Goal: Transaction & Acquisition: Purchase product/service

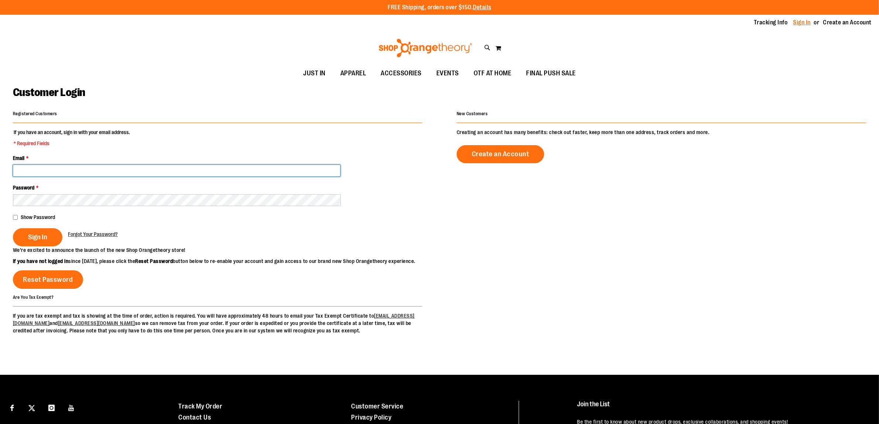
type input "**********"
click at [807, 25] on link "Sign In" at bounding box center [803, 22] width 18 height 8
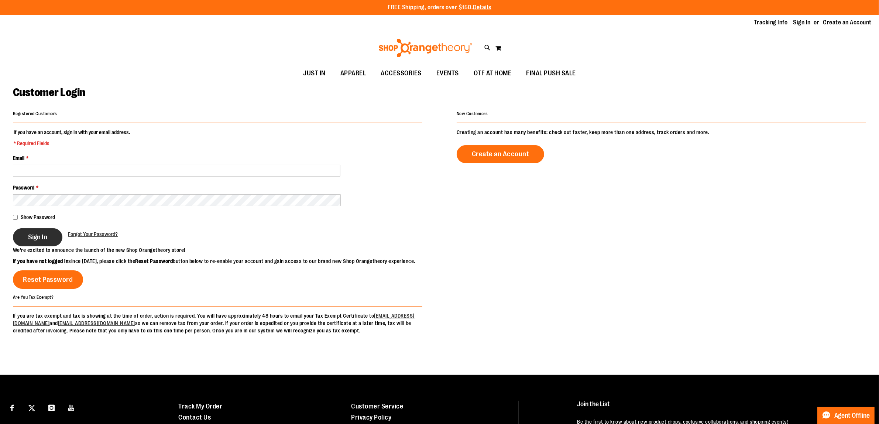
type input "**********"
click at [46, 234] on span "Sign In" at bounding box center [37, 237] width 19 height 8
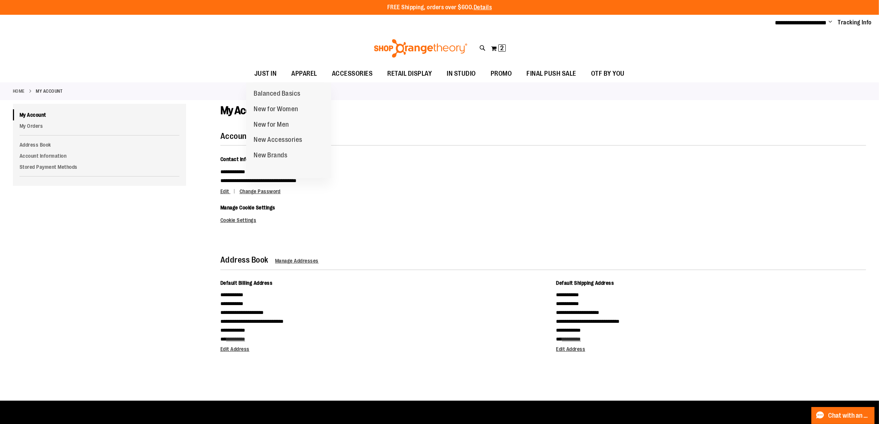
type input "**********"
click at [243, 74] on ul "JUST IN JUST IN Balanced Basics New for Women New for Men New Accessories New B…" at bounding box center [439, 73] width 879 height 17
click at [261, 75] on span "JUST IN" at bounding box center [265, 73] width 23 height 17
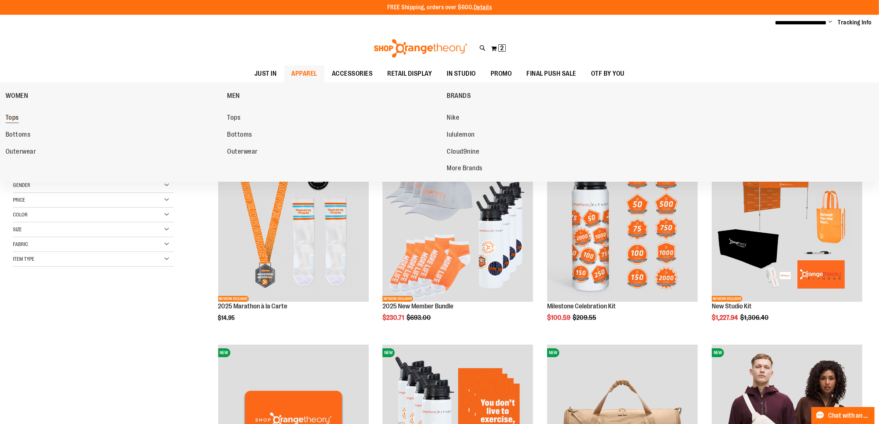
type input "**********"
click at [19, 115] on link "Tops" at bounding box center [113, 117] width 214 height 13
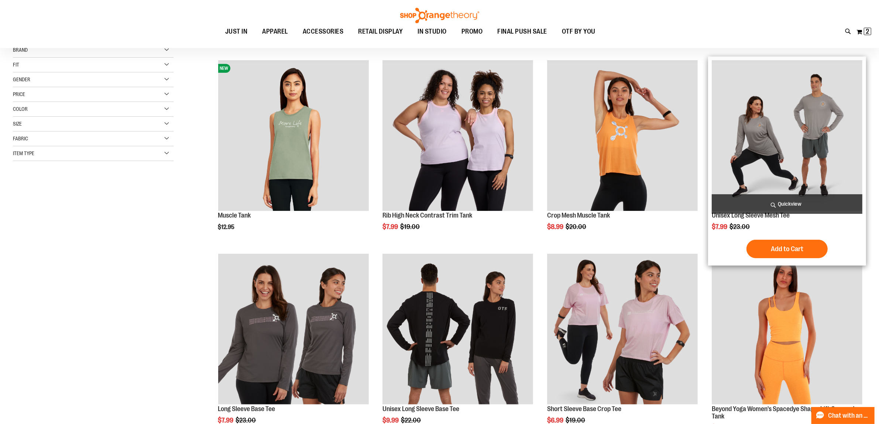
scroll to position [92, 0]
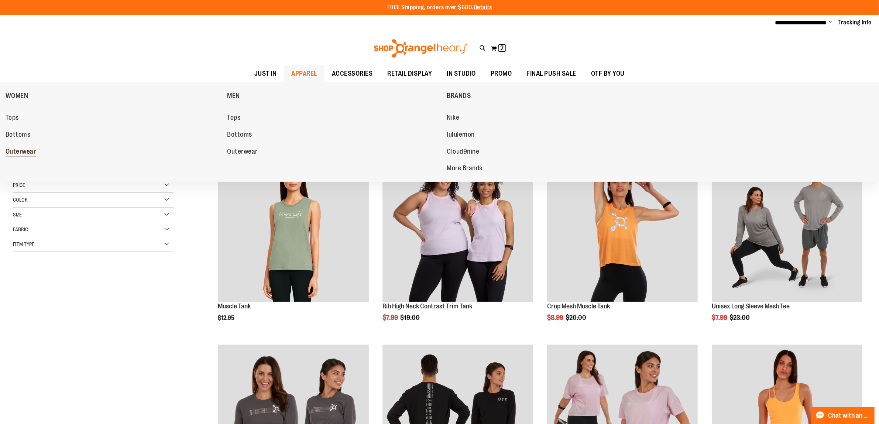
type input "**********"
click at [21, 151] on span "Outerwear" at bounding box center [21, 152] width 31 height 9
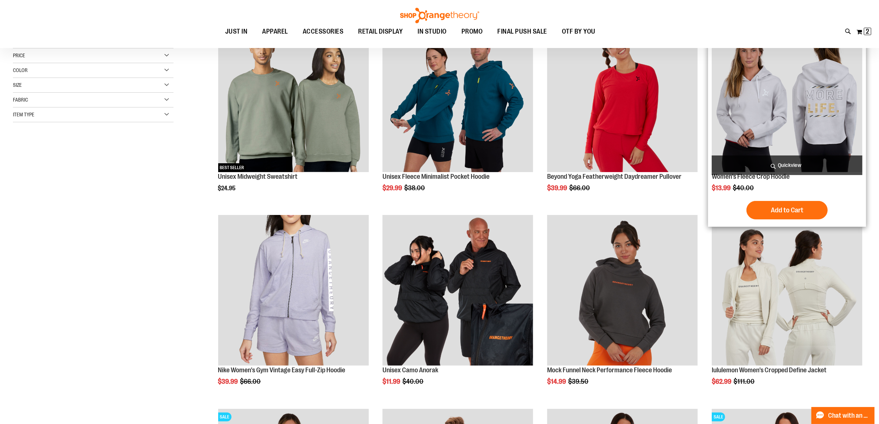
scroll to position [138, 0]
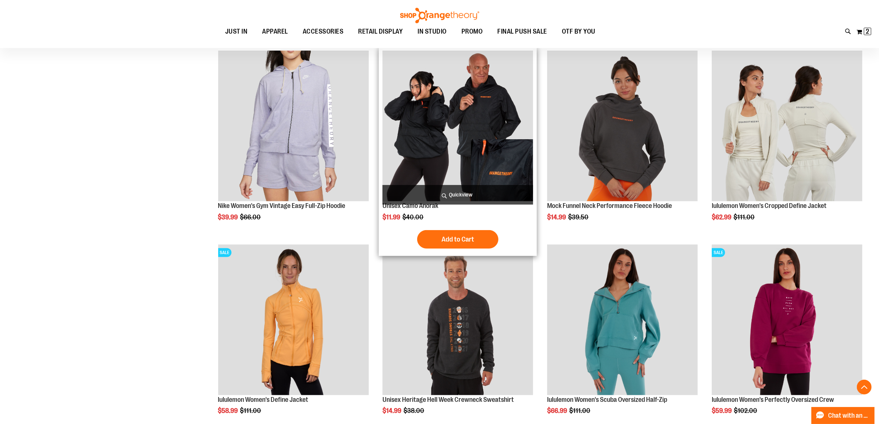
scroll to position [277, 0]
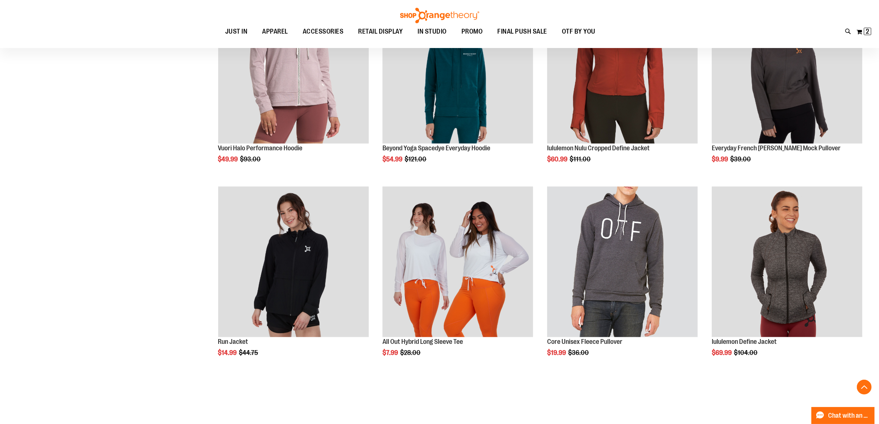
scroll to position [785, 0]
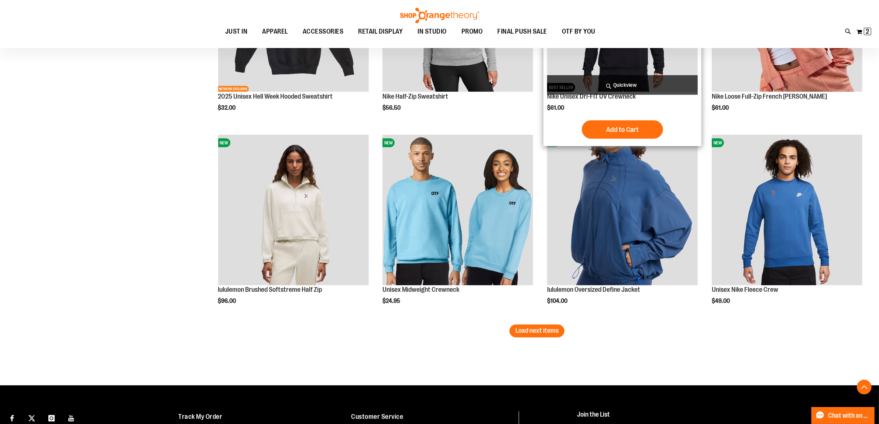
scroll to position [1569, 0]
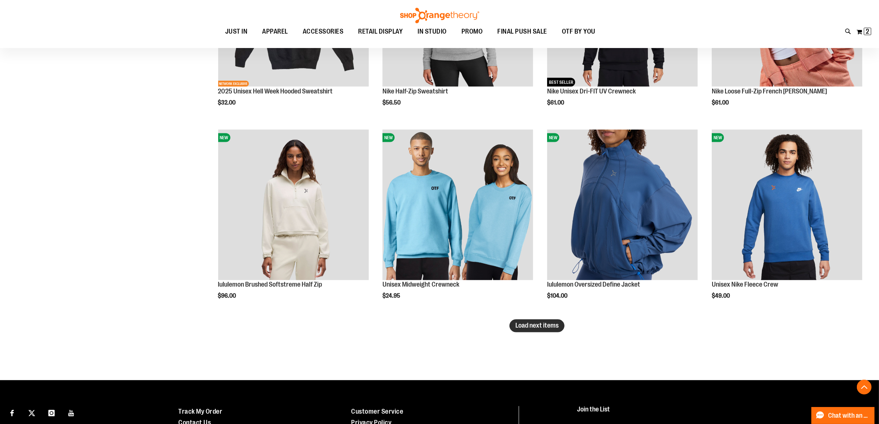
type input "**********"
click at [534, 330] on button "Load next items" at bounding box center [537, 325] width 55 height 13
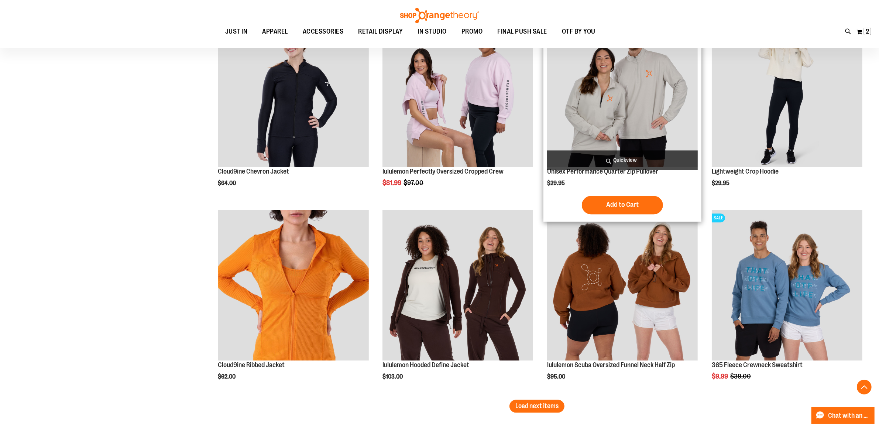
scroll to position [2123, 0]
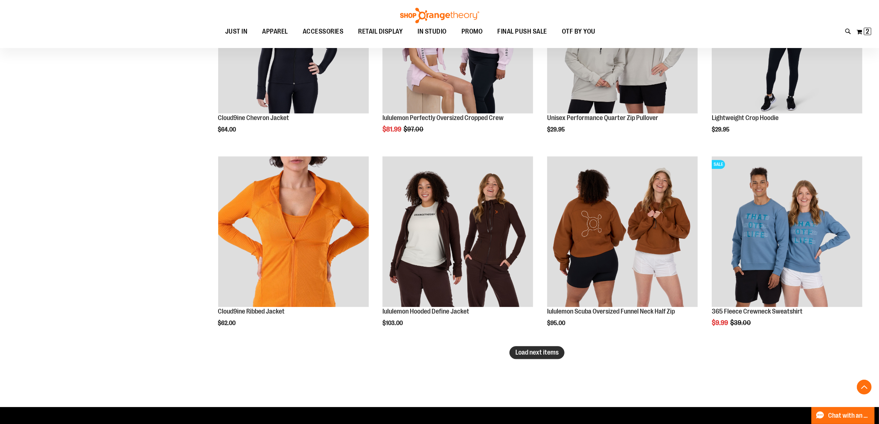
click at [525, 352] on span "Load next items" at bounding box center [536, 352] width 43 height 7
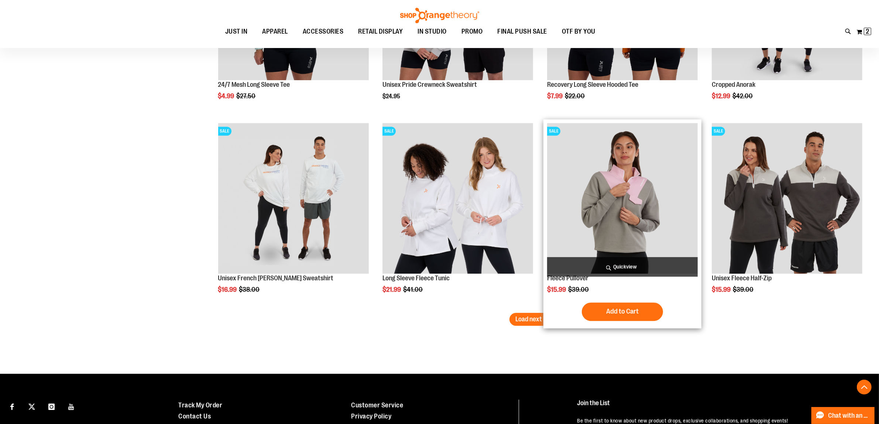
scroll to position [2815, 0]
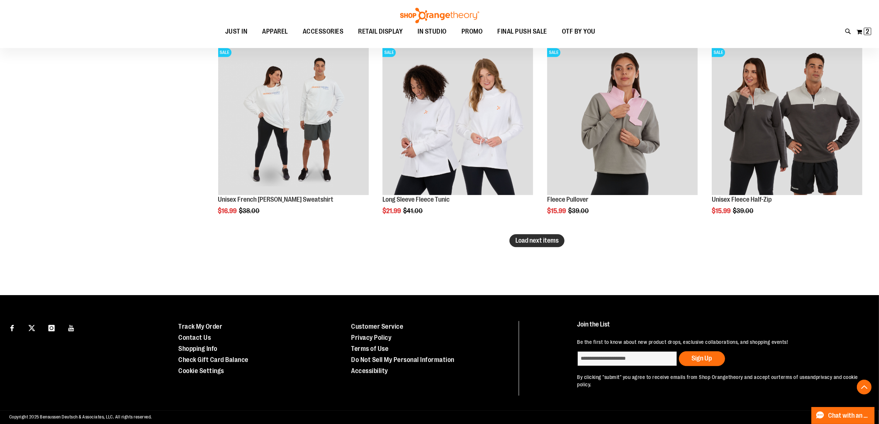
click at [548, 239] on span "Load next items" at bounding box center [536, 240] width 43 height 7
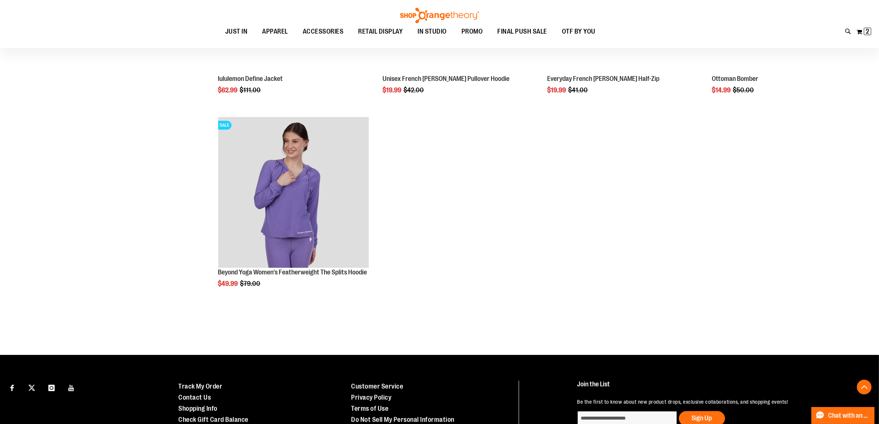
scroll to position [3092, 0]
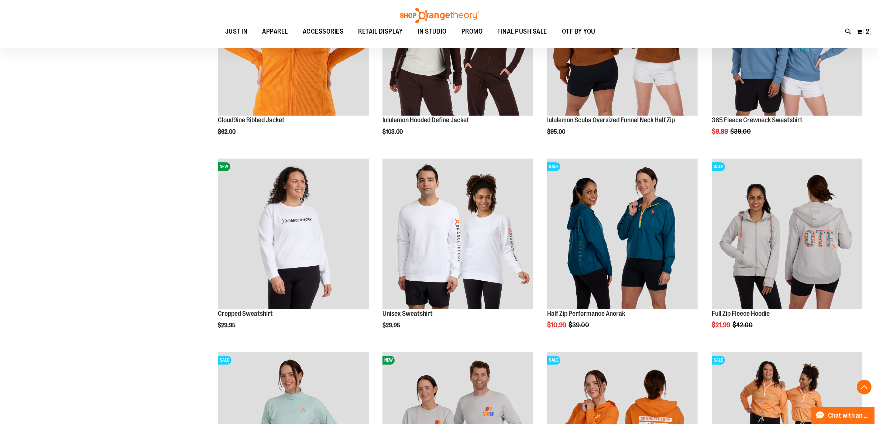
scroll to position [2262, 0]
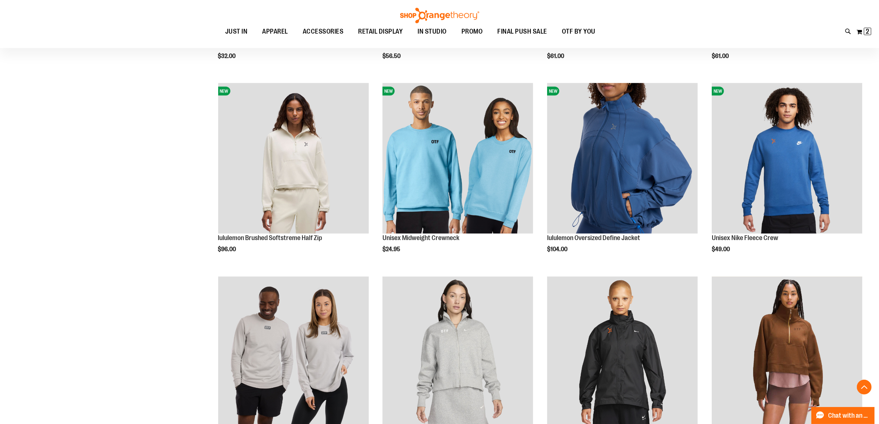
scroll to position [1615, 0]
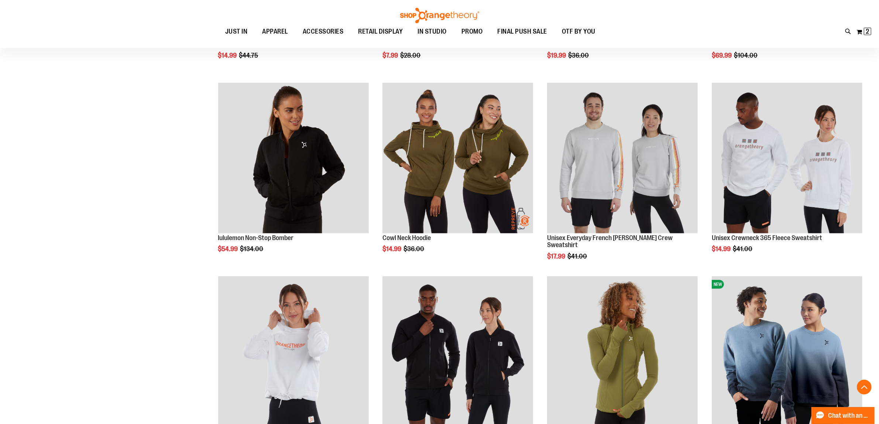
scroll to position [1015, 0]
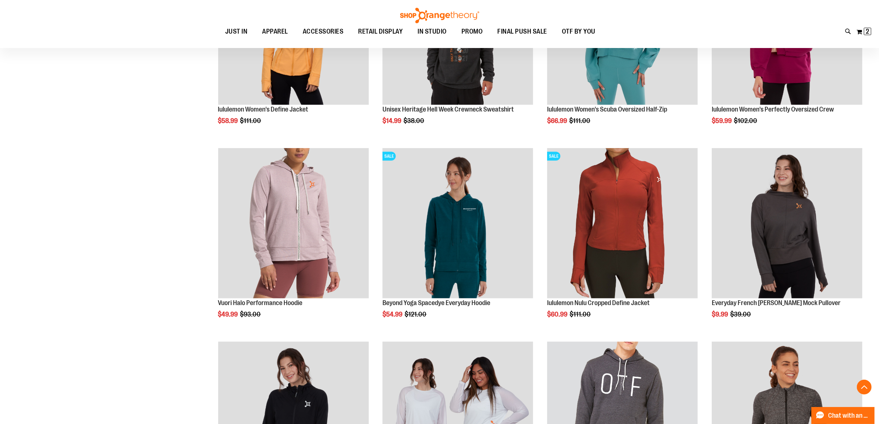
scroll to position [554, 0]
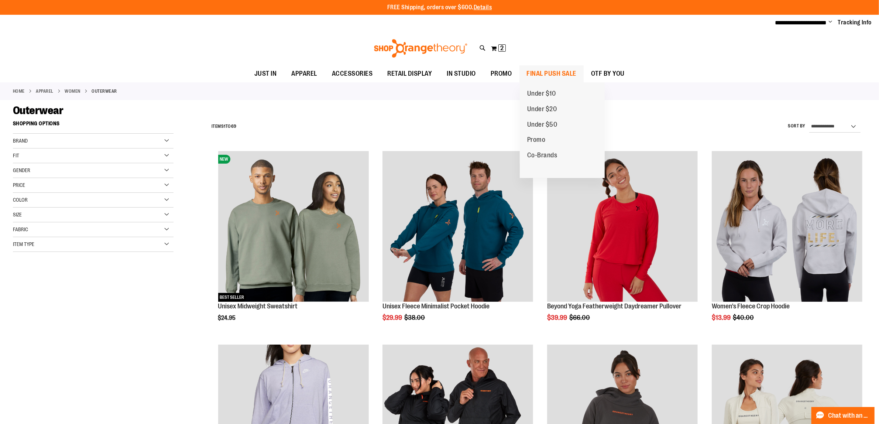
click at [553, 67] on span "FINAL PUSH SALE" at bounding box center [552, 73] width 50 height 17
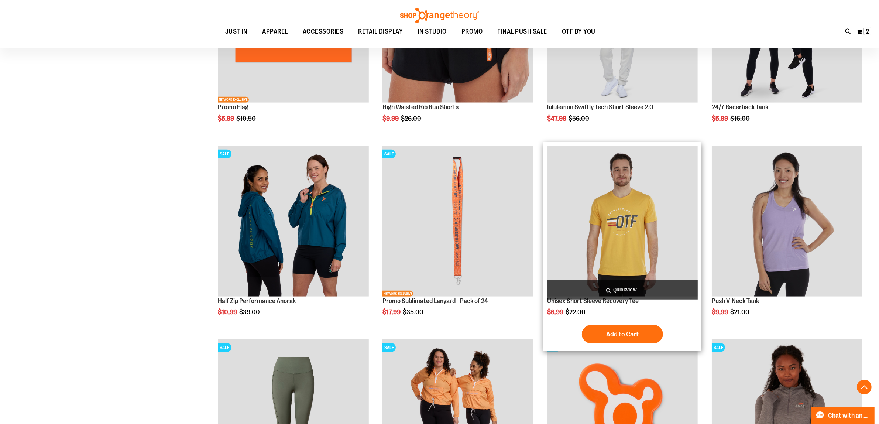
scroll to position [600, 0]
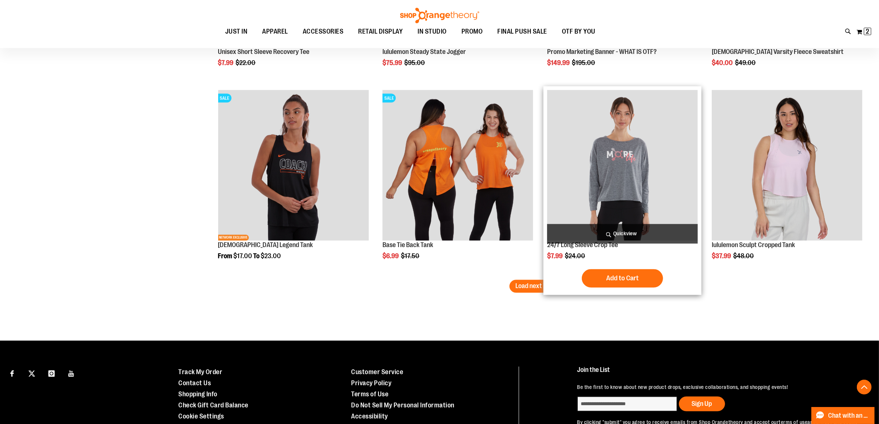
scroll to position [1662, 0]
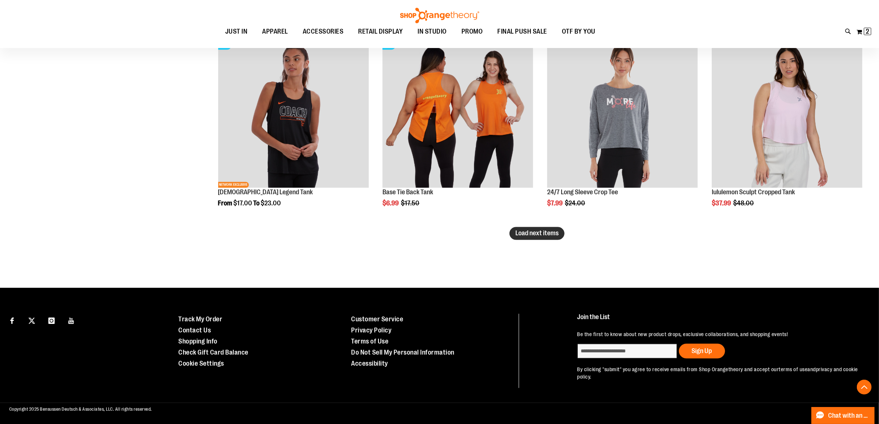
type input "**********"
click at [554, 236] on span "Load next items" at bounding box center [536, 233] width 43 height 7
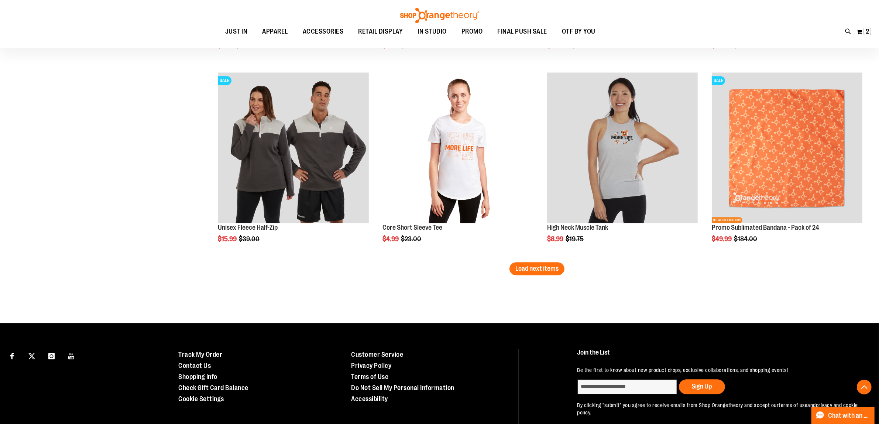
scroll to position [2215, 0]
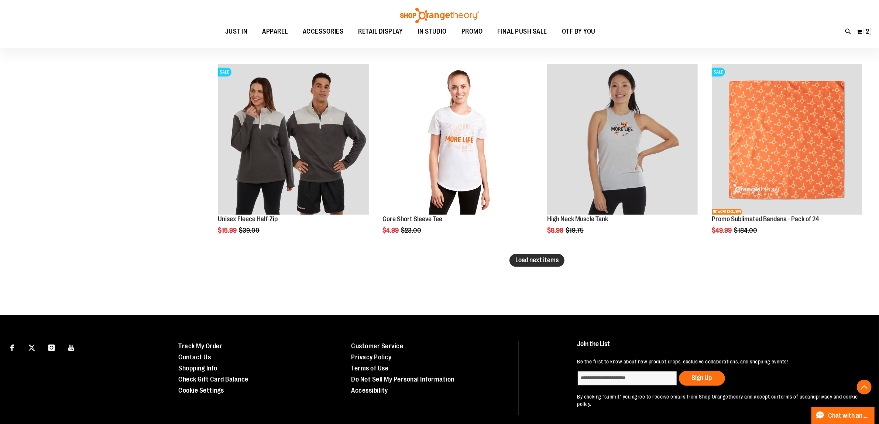
click at [536, 256] on span "Load next items" at bounding box center [536, 259] width 43 height 7
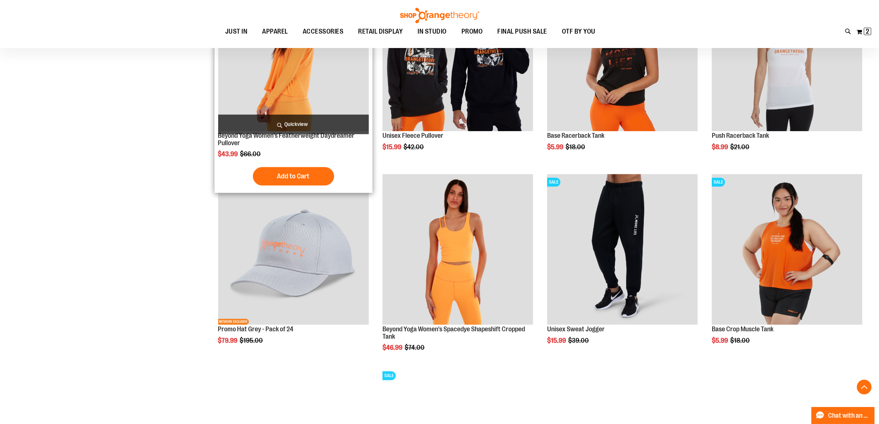
scroll to position [2677, 0]
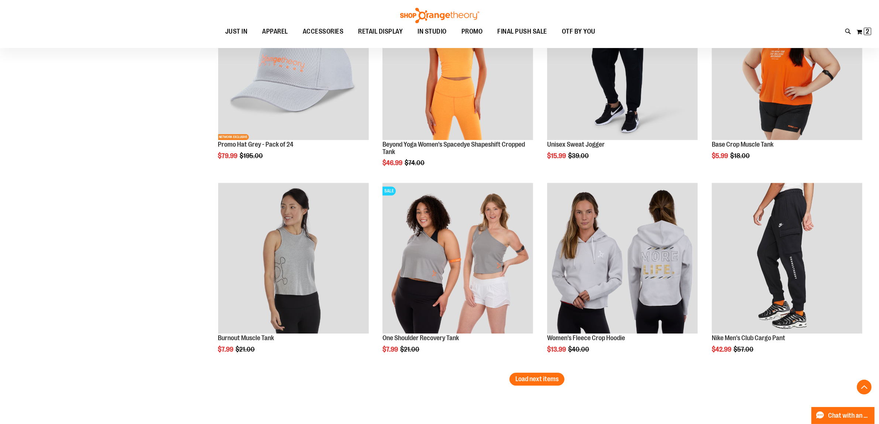
click at [330, 264] on img "product" at bounding box center [293, 258] width 151 height 151
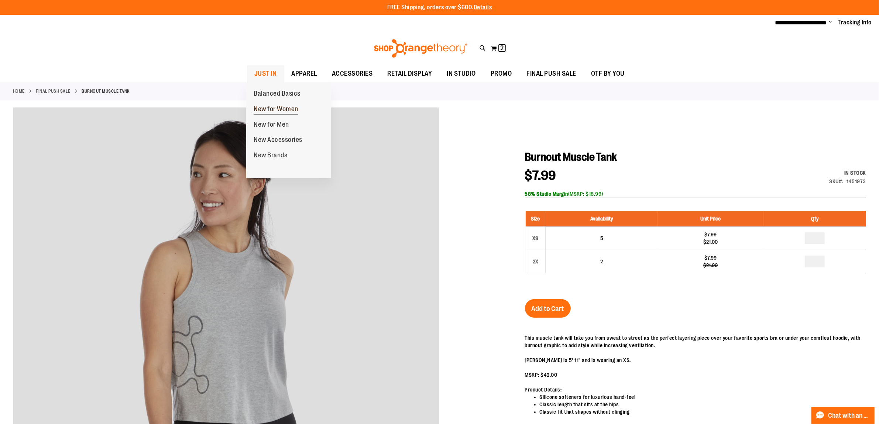
type input "**********"
click at [285, 107] on span "New for Women" at bounding box center [276, 109] width 45 height 9
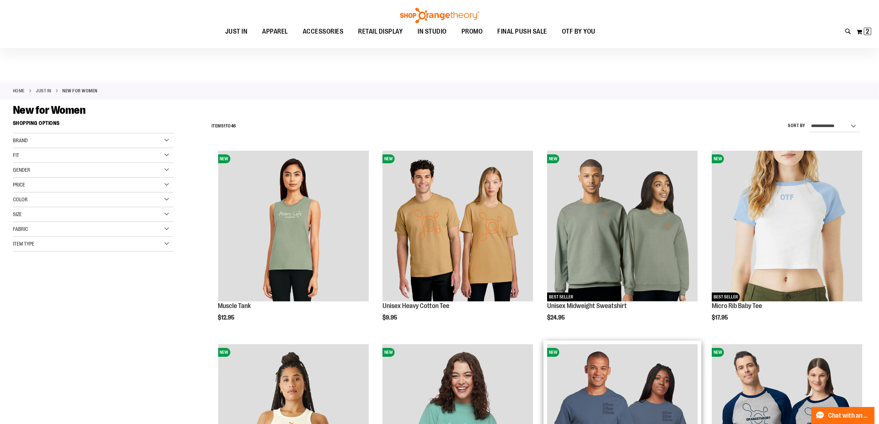
scroll to position [138, 0]
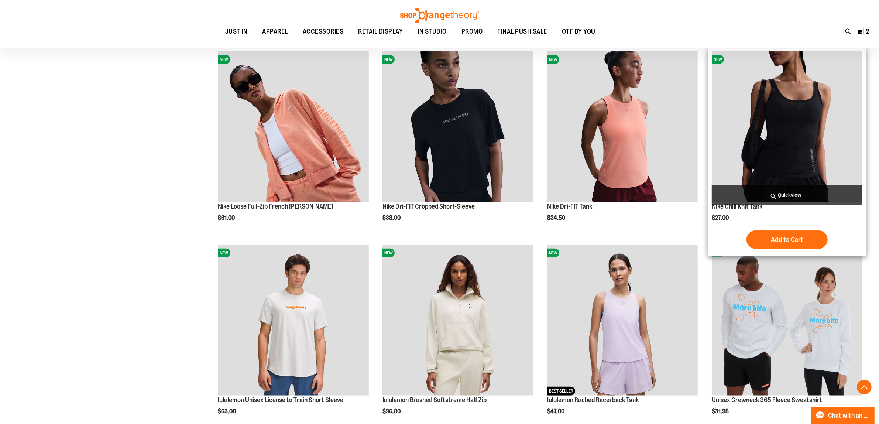
scroll to position [692, 0]
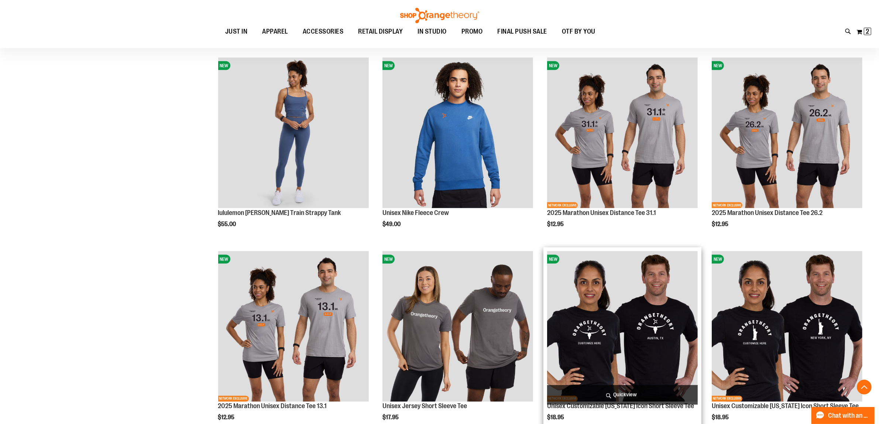
scroll to position [1492, 0]
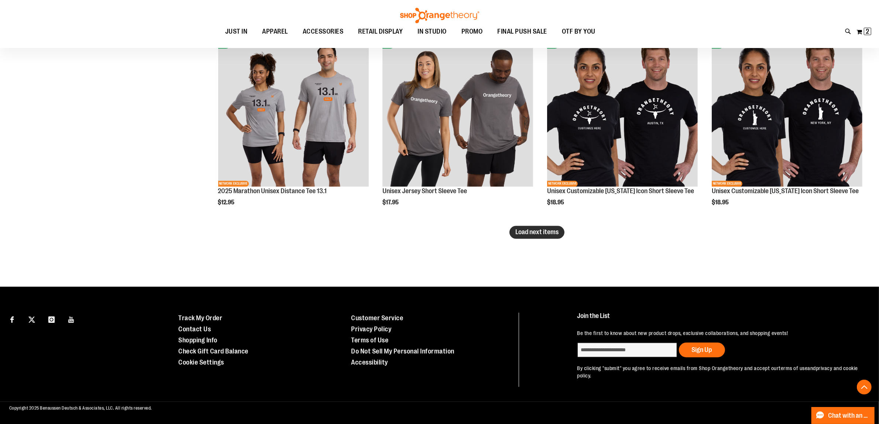
type input "**********"
click at [552, 235] on span "Load next items" at bounding box center [536, 232] width 43 height 7
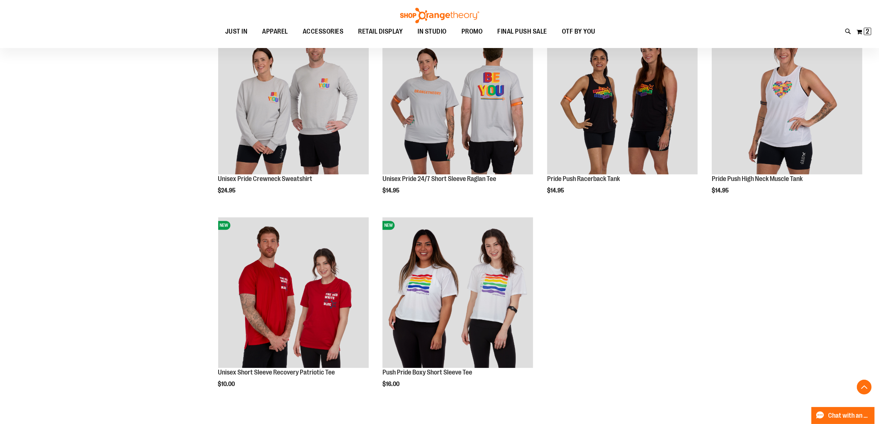
scroll to position [1861, 0]
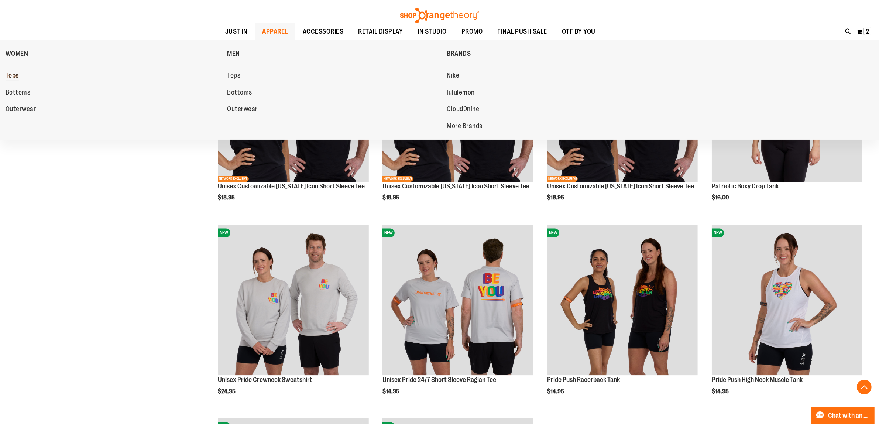
click at [15, 74] on span "Tops" at bounding box center [12, 76] width 13 height 9
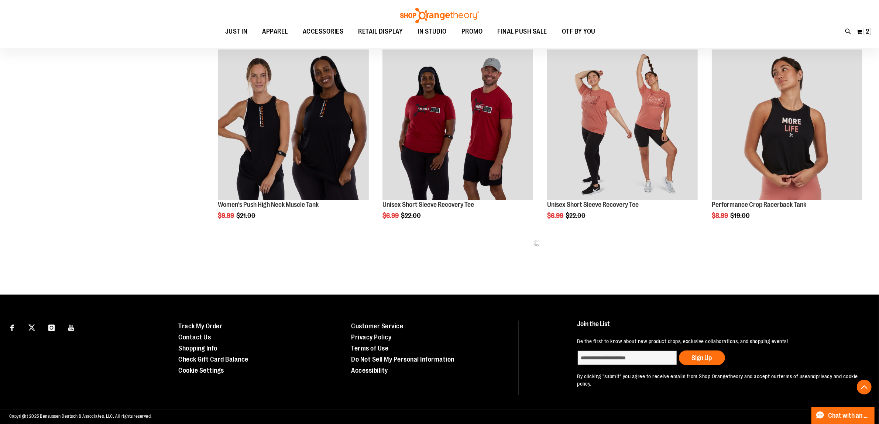
scroll to position [212, 0]
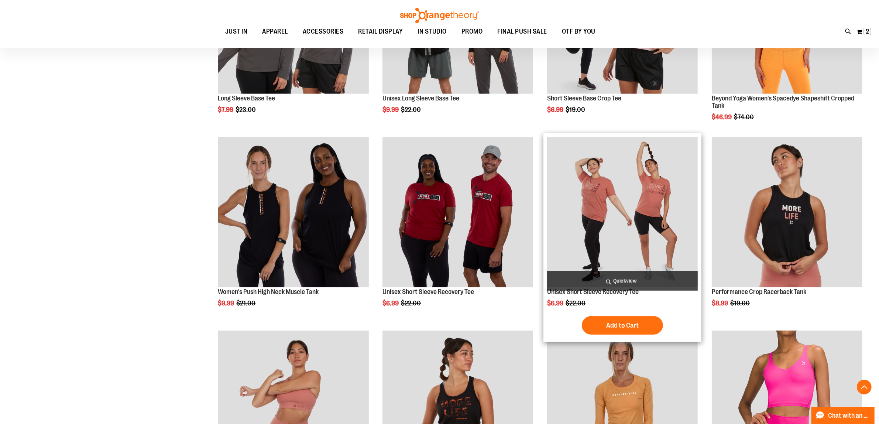
scroll to position [489, 0]
